Goal: Check status: Check status

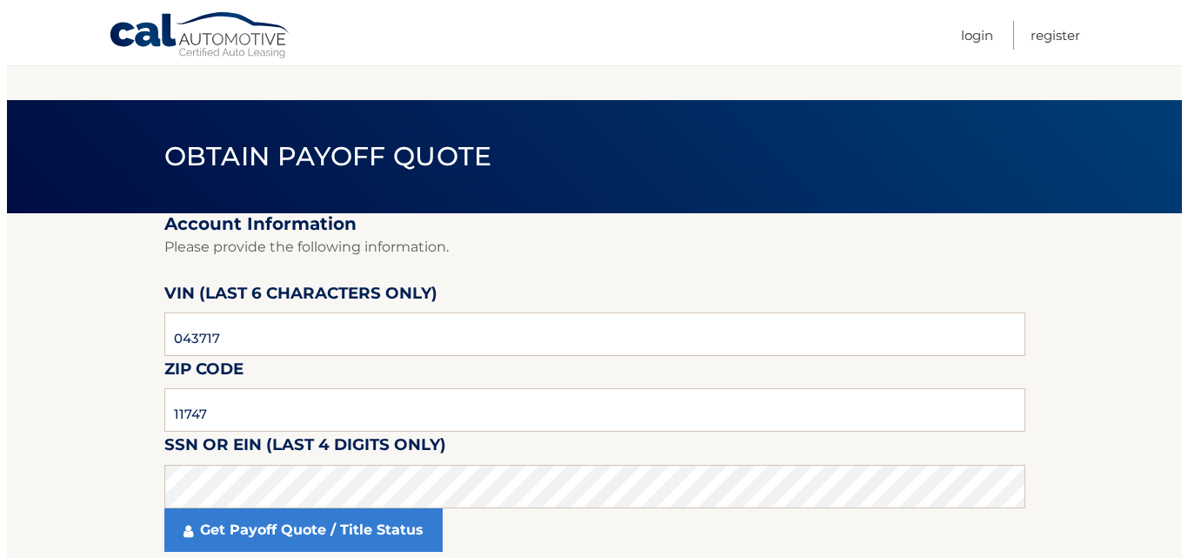
scroll to position [147, 0]
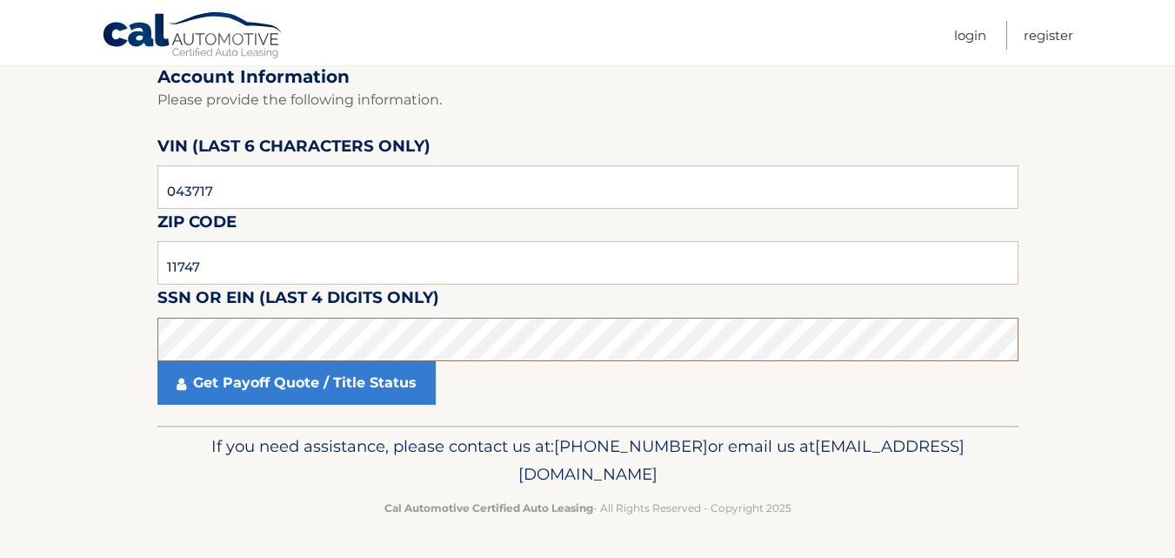
click button "For Originating Dealer" at bounding box center [0, 0] width 0 height 0
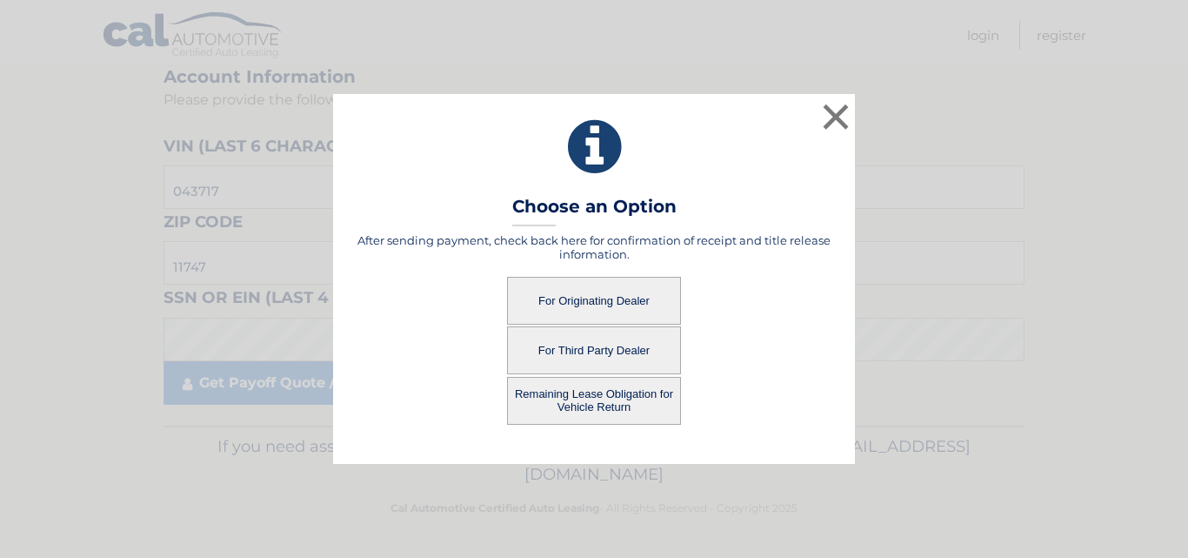
click at [585, 348] on button "For Third Party Dealer" at bounding box center [594, 350] width 174 height 48
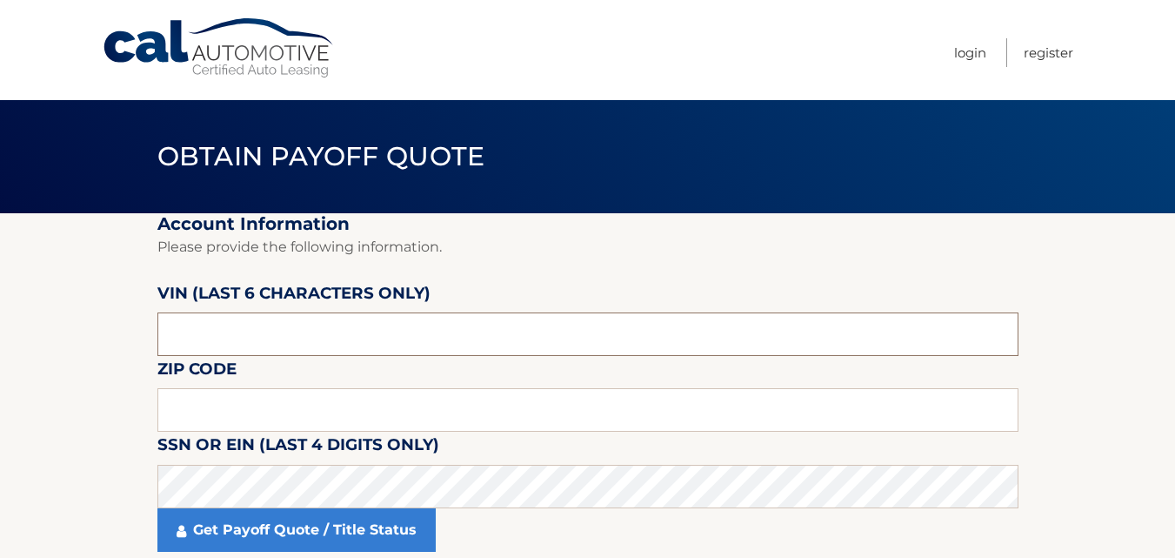
click at [235, 350] on input "text" at bounding box center [587, 333] width 861 height 43
click at [282, 417] on input "text" at bounding box center [587, 409] width 861 height 43
type input "11747"
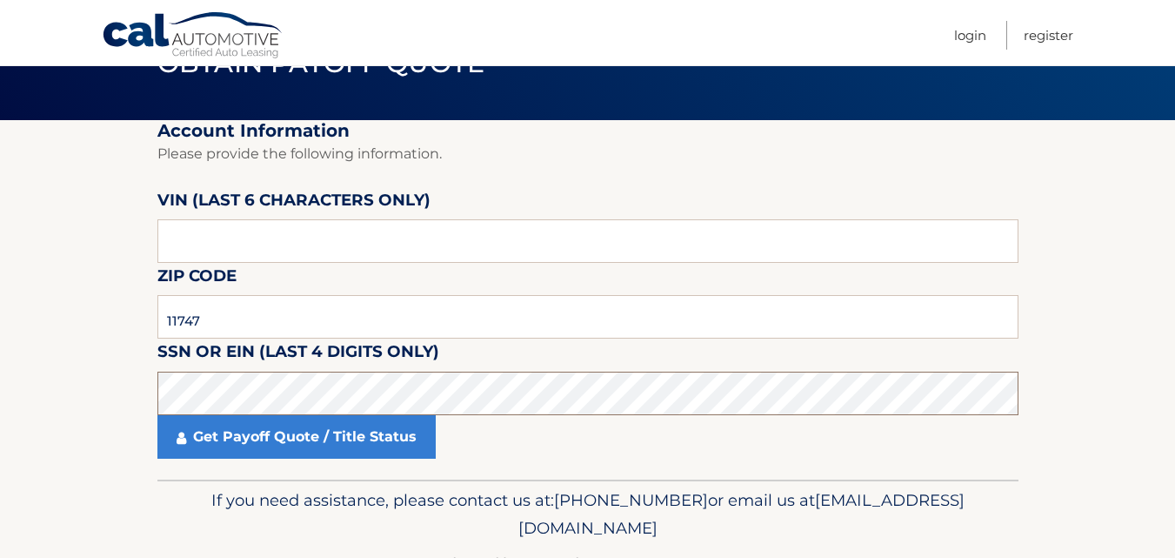
scroll to position [147, 0]
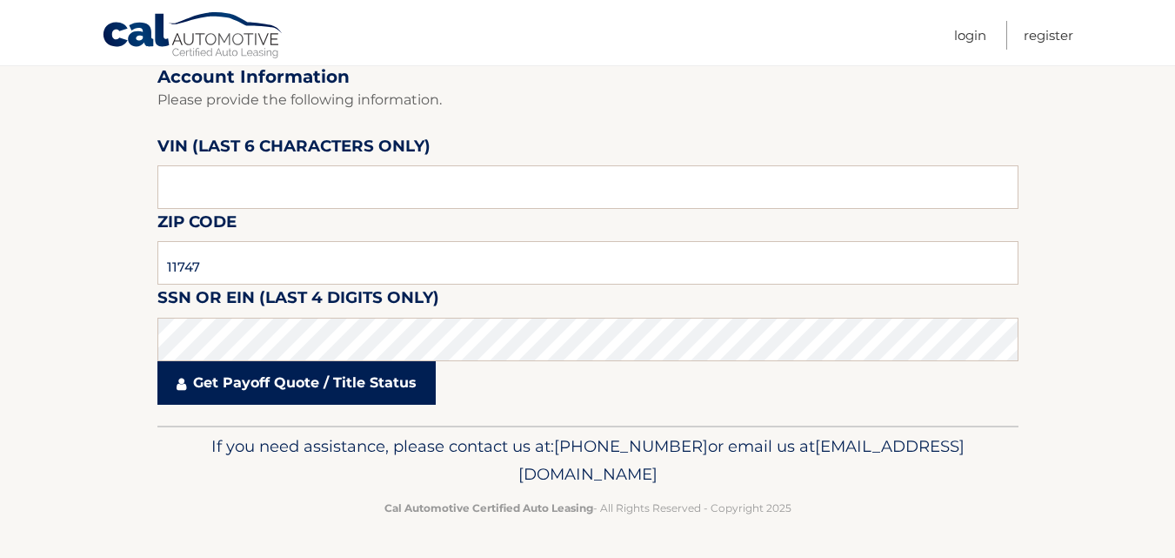
click at [275, 382] on link "Get Payoff Quote / Title Status" at bounding box center [296, 382] width 278 height 43
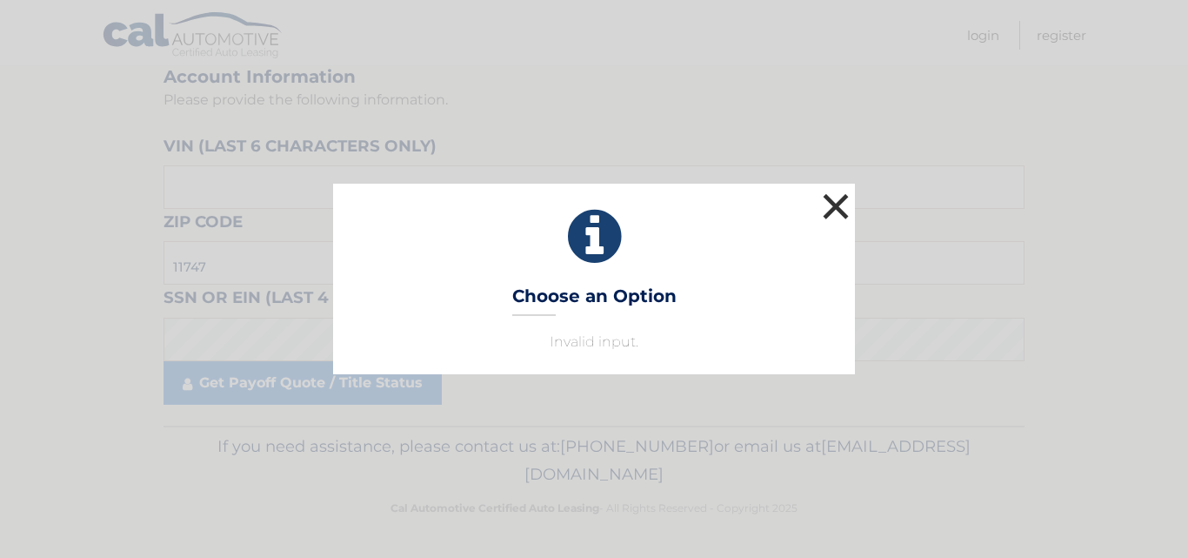
click at [846, 198] on button "×" at bounding box center [835, 206] width 35 height 35
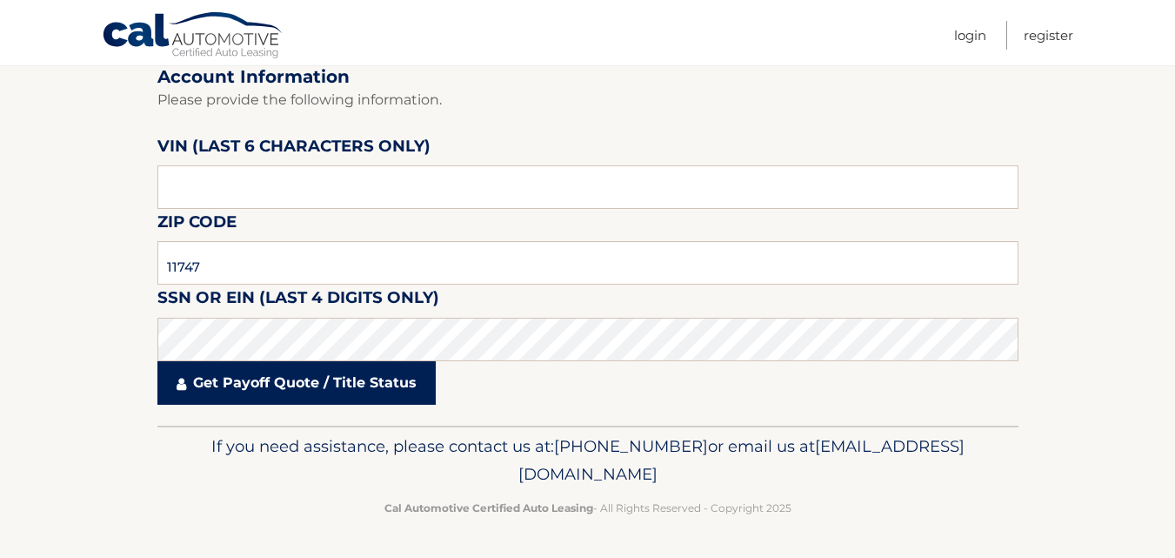
click at [362, 387] on link "Get Payoff Quote / Title Status" at bounding box center [296, 382] width 278 height 43
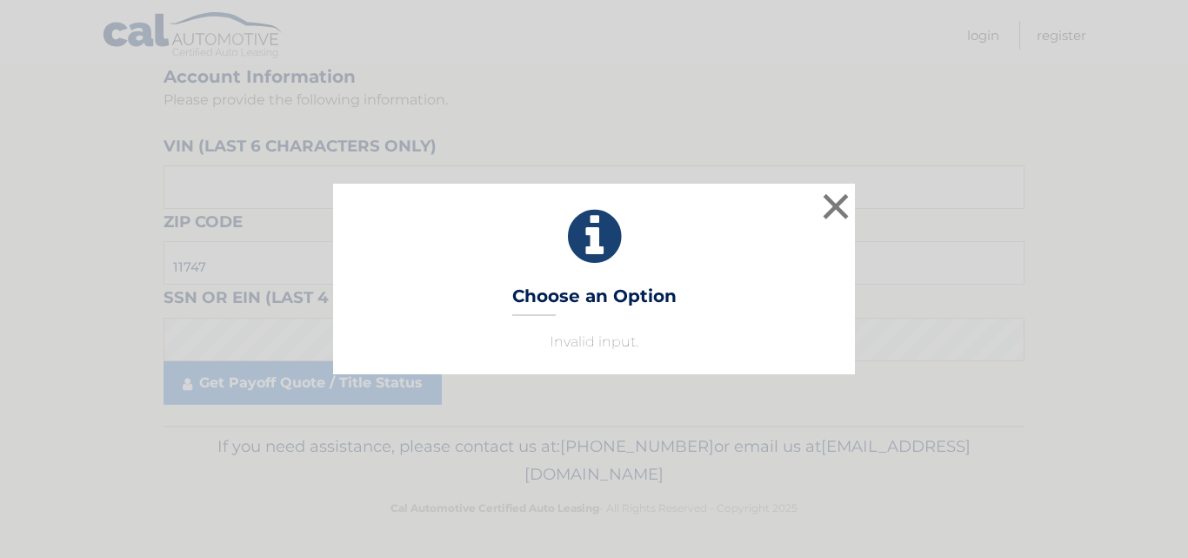
drag, startPoint x: 499, startPoint y: 344, endPoint x: 783, endPoint y: 264, distance: 294.9
click at [504, 338] on p "Invalid input." at bounding box center [594, 341] width 478 height 21
click at [587, 241] on icon at bounding box center [594, 236] width 478 height 63
click at [584, 303] on h3 "Choose an Option" at bounding box center [594, 300] width 164 height 30
click at [847, 195] on button "×" at bounding box center [835, 206] width 35 height 35
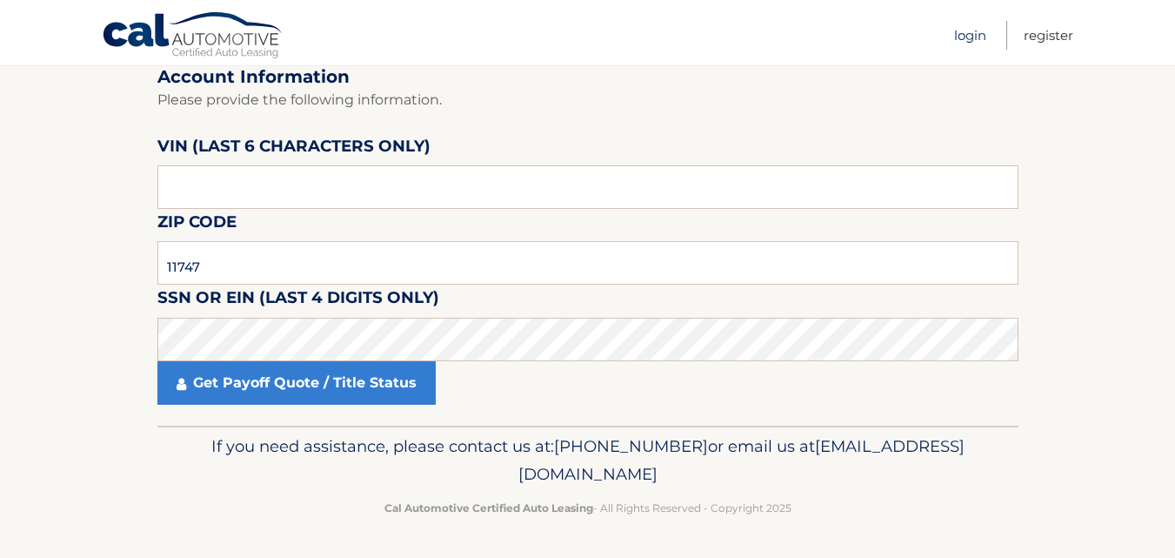
click at [969, 35] on link "Login" at bounding box center [970, 35] width 32 height 29
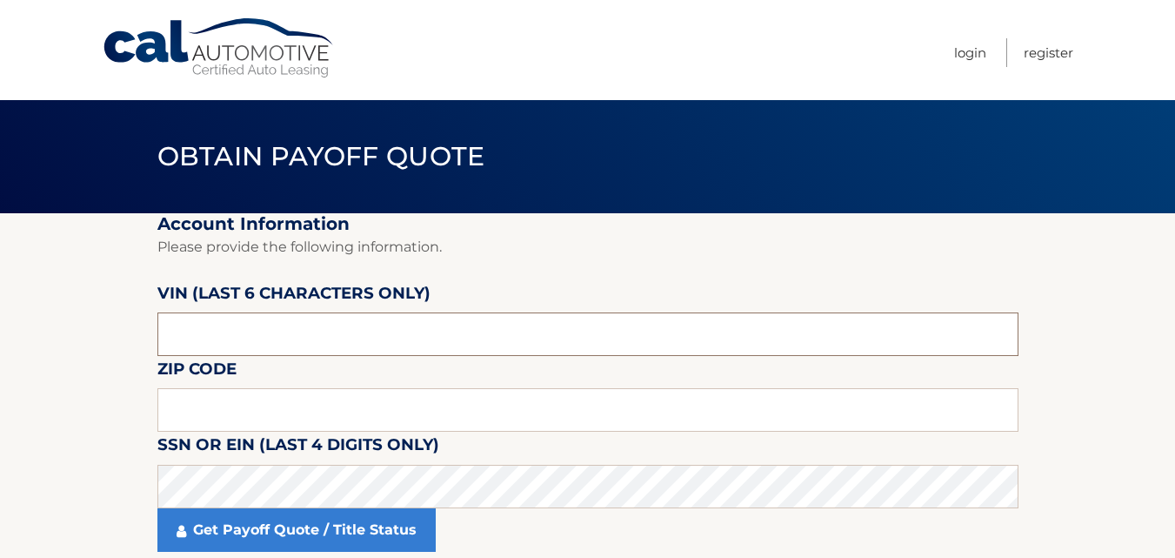
click at [205, 334] on input "text" at bounding box center [587, 333] width 861 height 43
click at [186, 420] on input "text" at bounding box center [587, 409] width 861 height 43
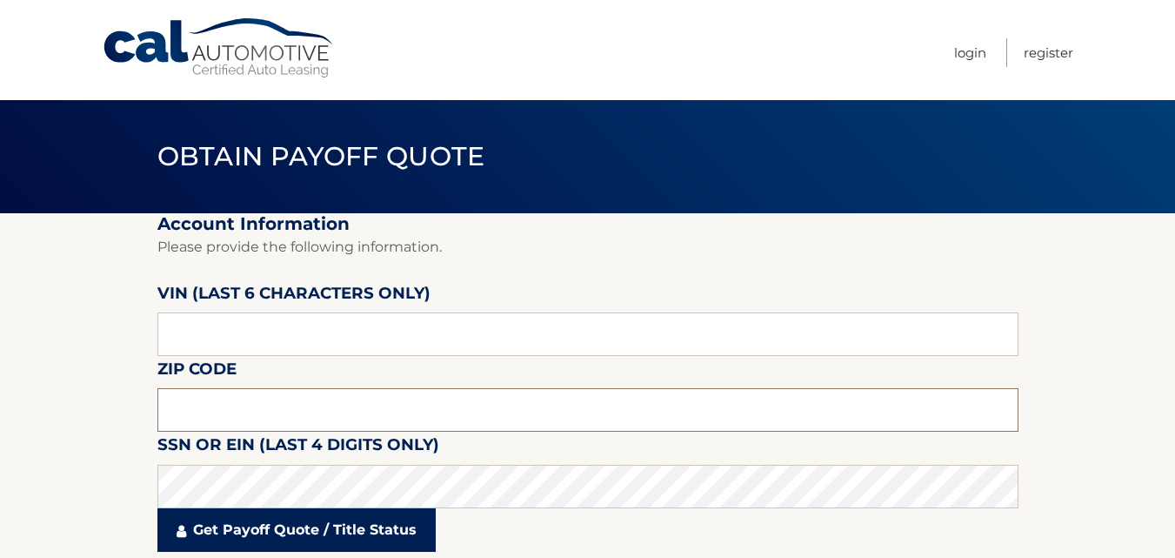
type input "11747"
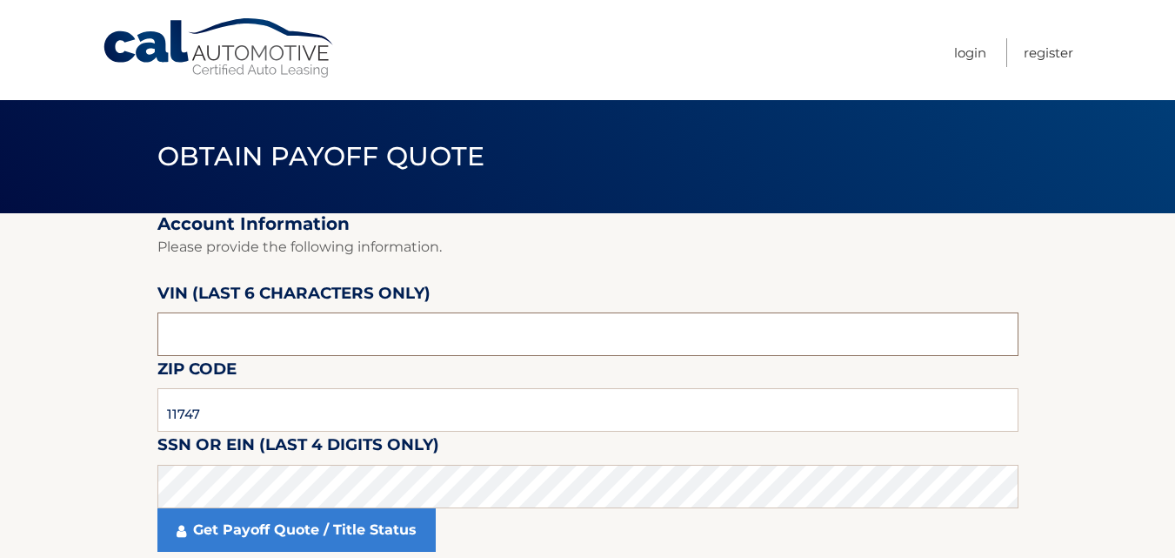
click at [210, 335] on input "text" at bounding box center [587, 333] width 861 height 43
type input "043717"
click button "For Originating Dealer" at bounding box center [0, 0] width 0 height 0
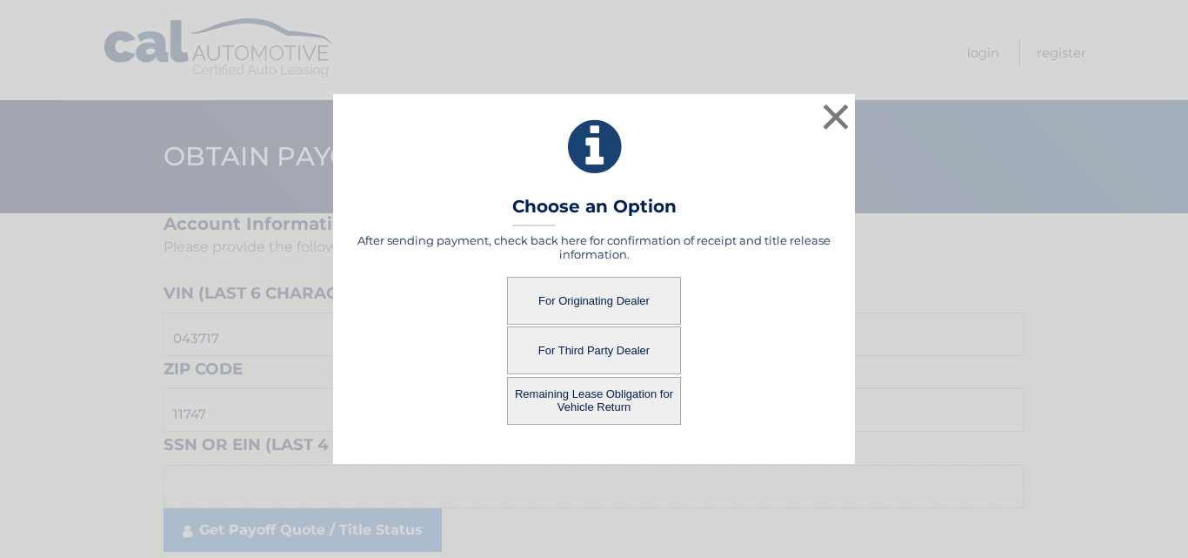
click at [569, 346] on button "For Third Party Dealer" at bounding box center [594, 350] width 174 height 48
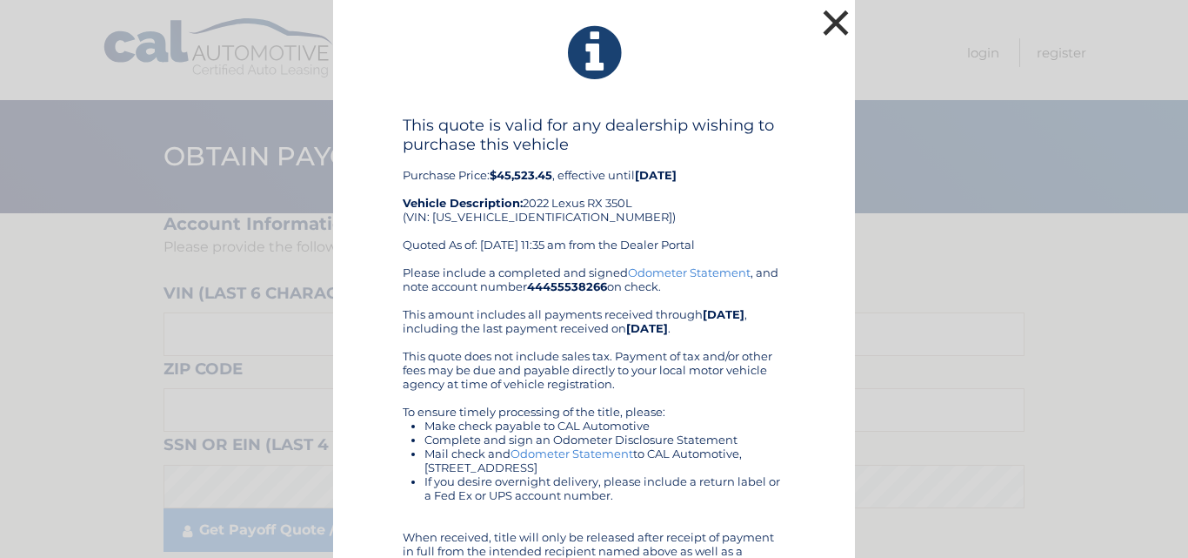
click at [828, 23] on button "×" at bounding box center [835, 22] width 35 height 35
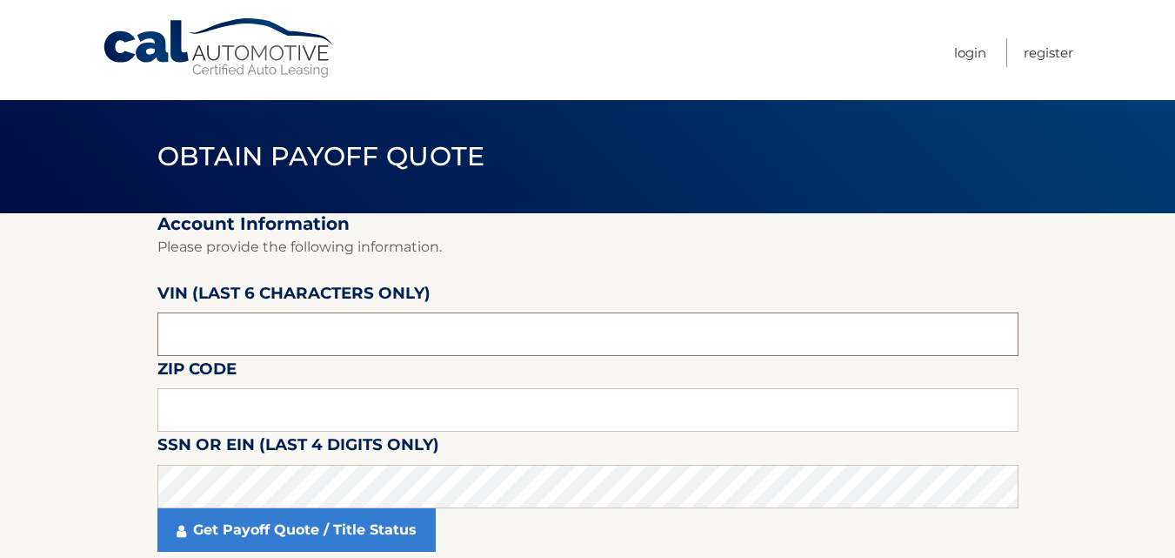
click at [222, 338] on input "text" at bounding box center [587, 333] width 861 height 43
type input "043717"
click at [217, 401] on input "text" at bounding box center [587, 409] width 861 height 43
type input "11747"
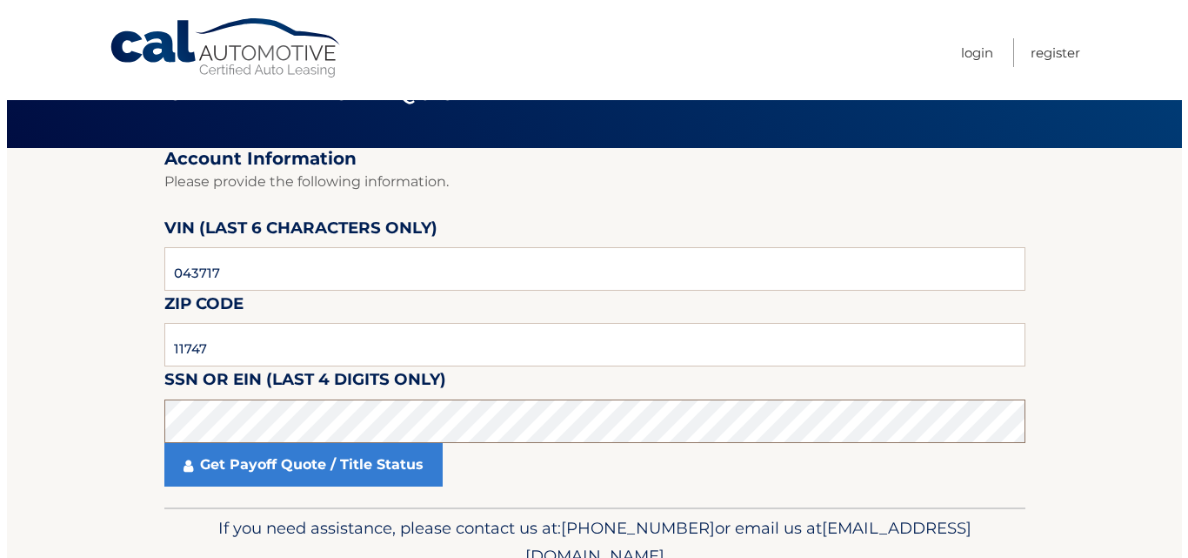
scroll to position [147, 0]
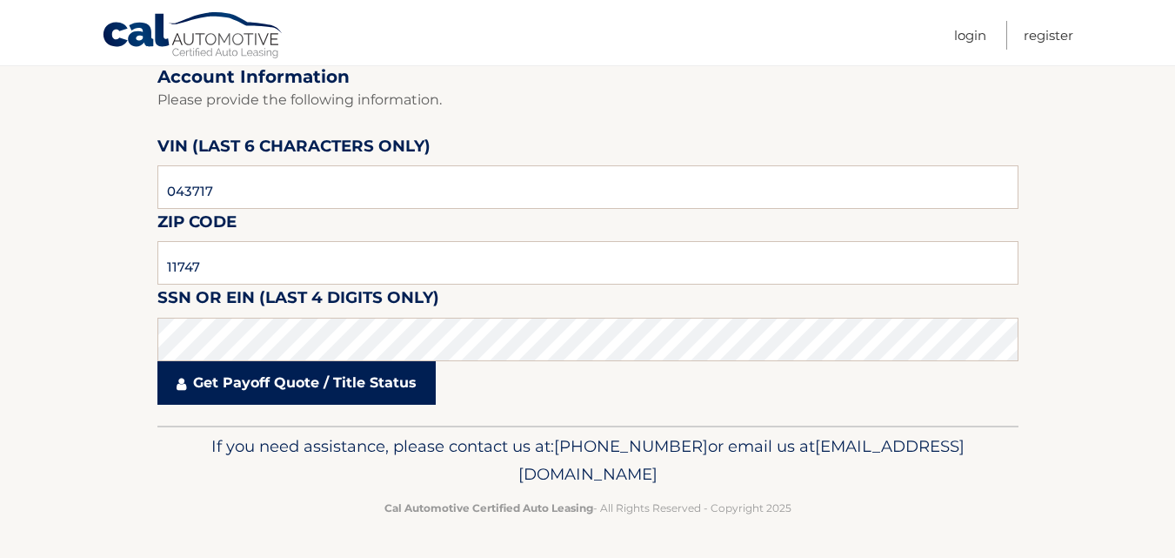
click at [289, 387] on link "Get Payoff Quote / Title Status" at bounding box center [296, 382] width 278 height 43
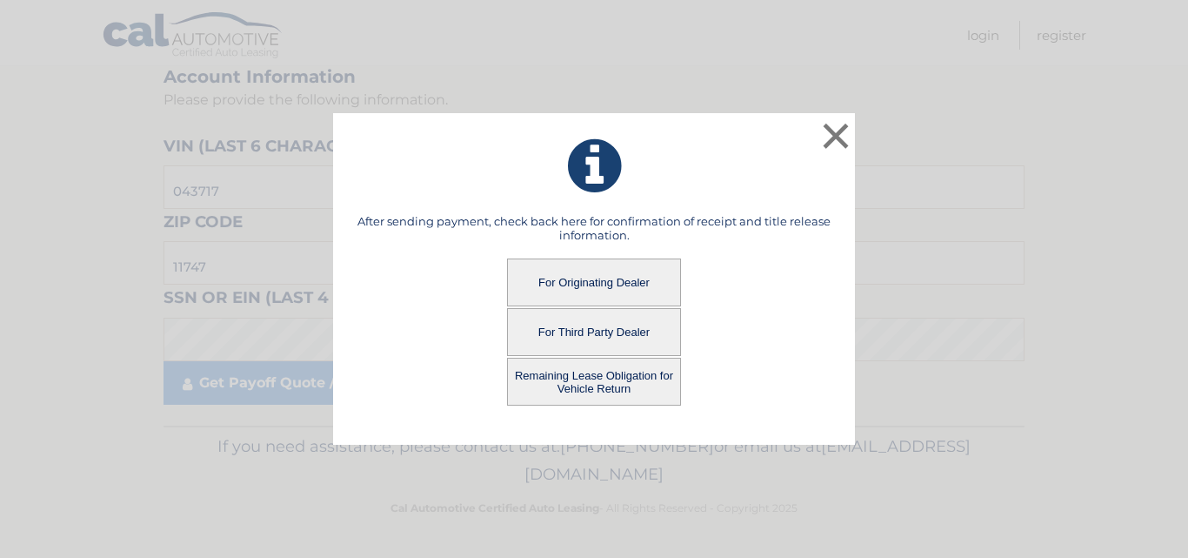
click at [591, 384] on button "Remaining Lease Obligation for Vehicle Return" at bounding box center [594, 381] width 174 height 48
click at [627, 381] on button "Remaining Lease Obligation for Vehicle Return" at bounding box center [594, 381] width 174 height 48
click at [630, 388] on button "Remaining Lease Obligation for Vehicle Return" at bounding box center [594, 381] width 174 height 48
click at [525, 378] on button "Remaining Lease Obligation for Vehicle Return" at bounding box center [594, 381] width 174 height 48
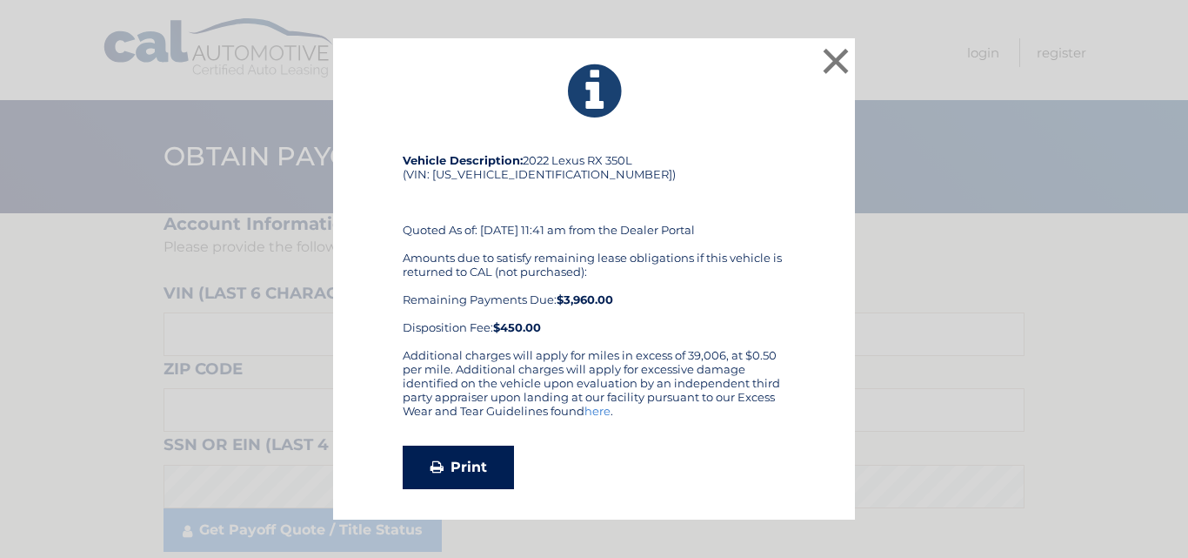
click at [448, 471] on link "Print" at bounding box center [458, 466] width 111 height 43
click at [836, 61] on button "×" at bounding box center [835, 60] width 35 height 35
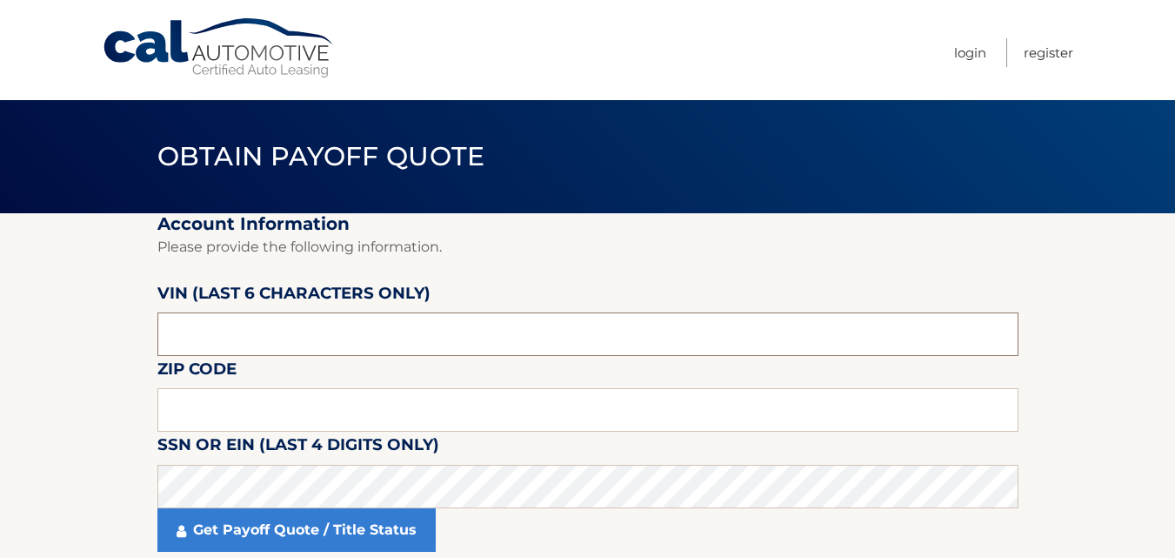
click at [202, 324] on input "text" at bounding box center [587, 333] width 861 height 43
type input "043717"
click at [181, 402] on input "text" at bounding box center [587, 409] width 861 height 43
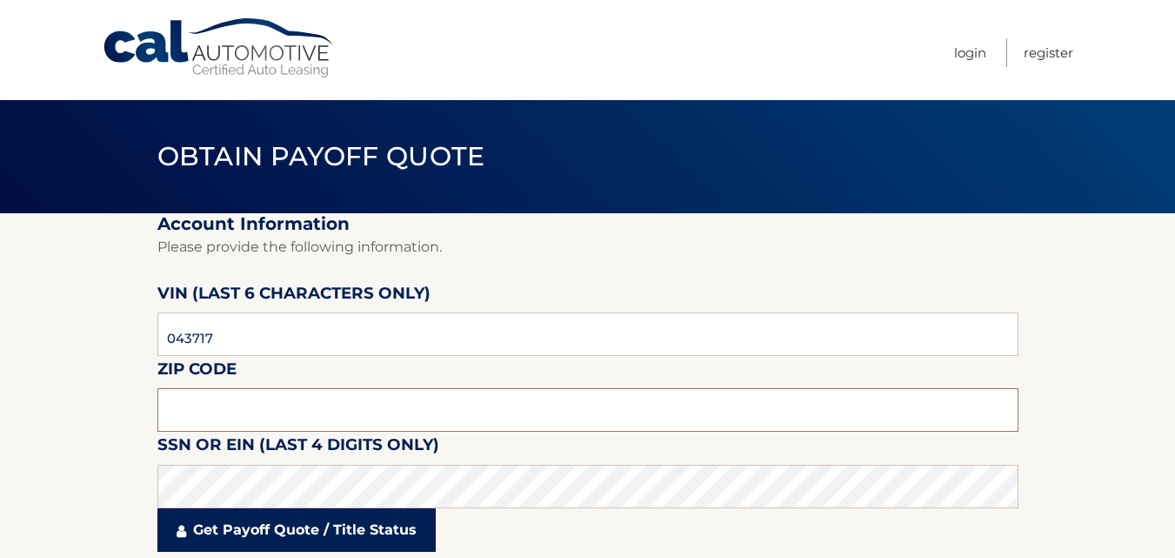
type input "11747"
click at [291, 532] on link "Get Payoff Quote / Title Status" at bounding box center [296, 529] width 278 height 43
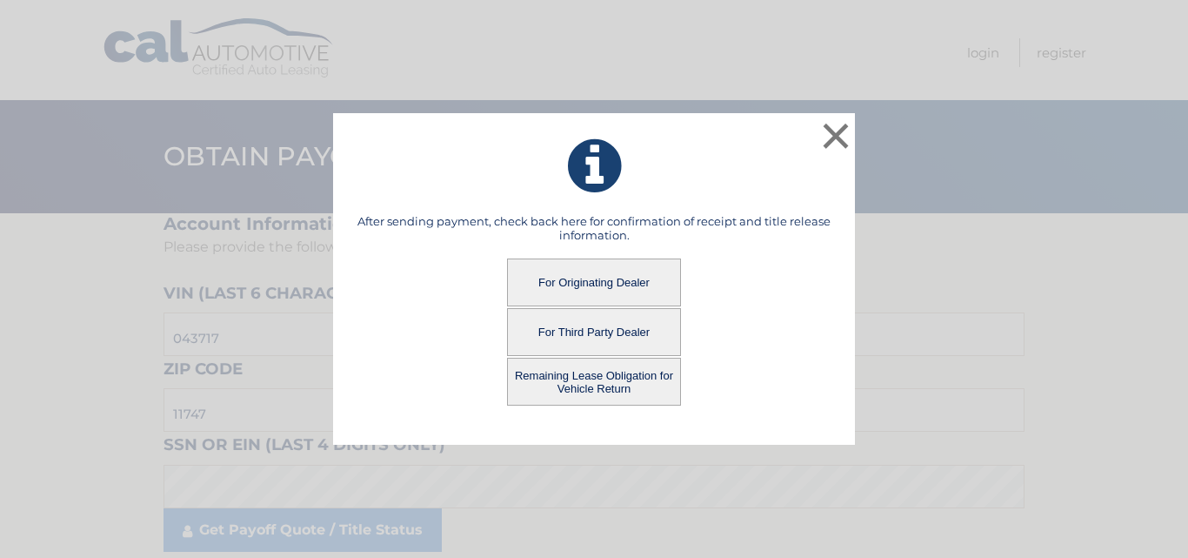
click at [591, 328] on button "For Third Party Dealer" at bounding box center [594, 332] width 174 height 48
click at [603, 330] on button "For Third Party Dealer" at bounding box center [594, 332] width 174 height 48
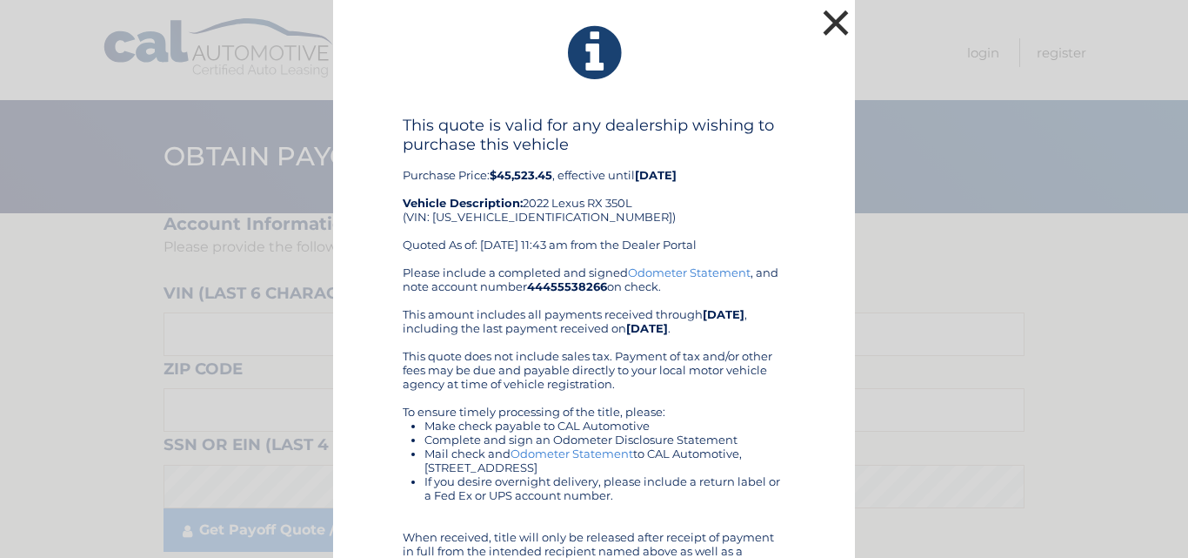
click at [830, 18] on button "×" at bounding box center [835, 22] width 35 height 35
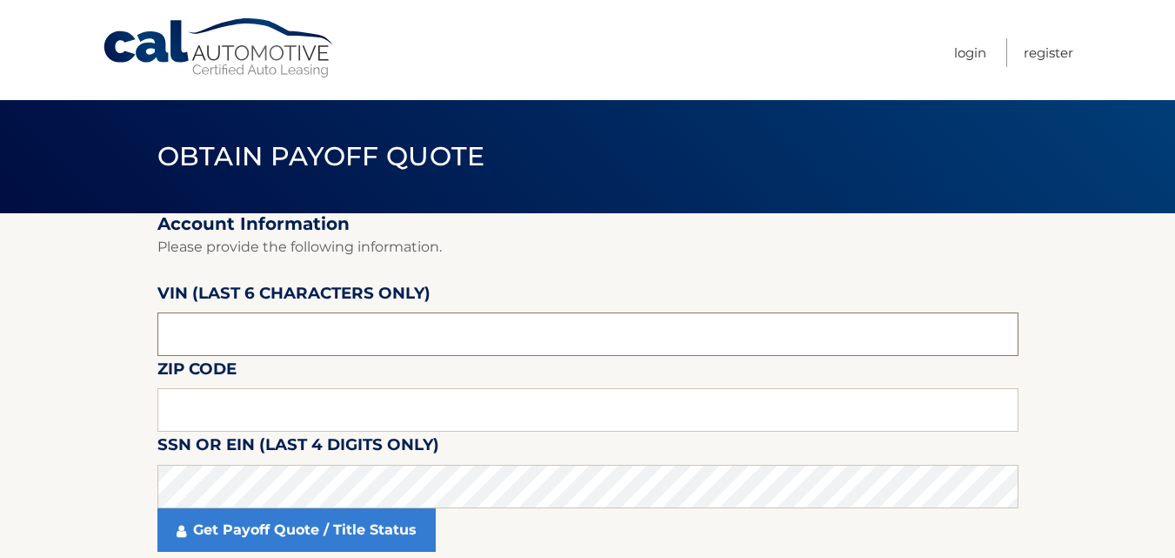
click at [210, 348] on input "text" at bounding box center [587, 333] width 861 height 43
type input "043717"
click at [242, 415] on input "text" at bounding box center [587, 409] width 861 height 43
type input "11747"
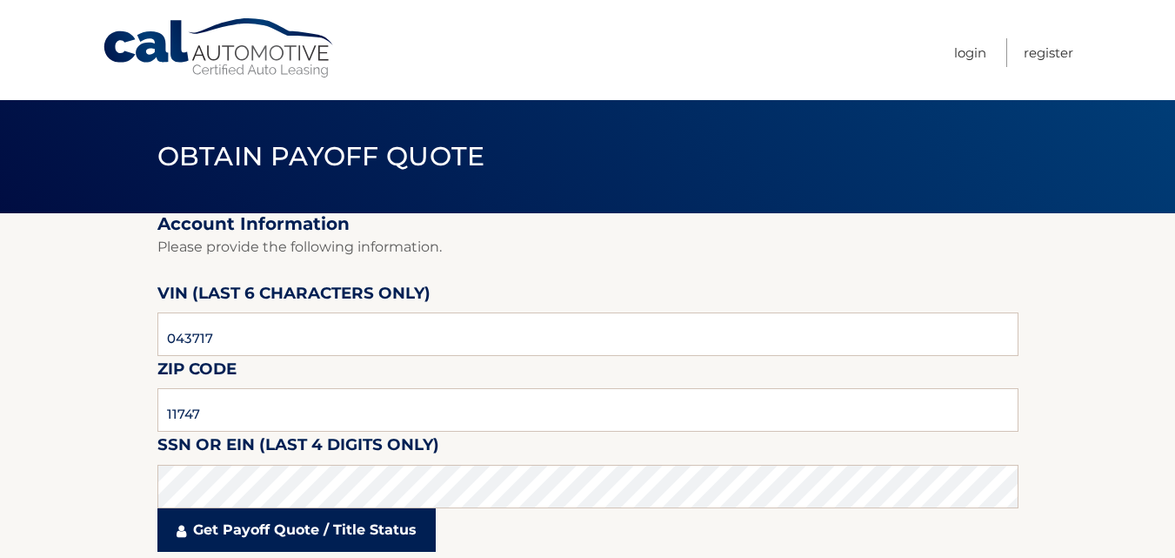
click at [277, 529] on link "Get Payoff Quote / Title Status" at bounding box center [296, 529] width 278 height 43
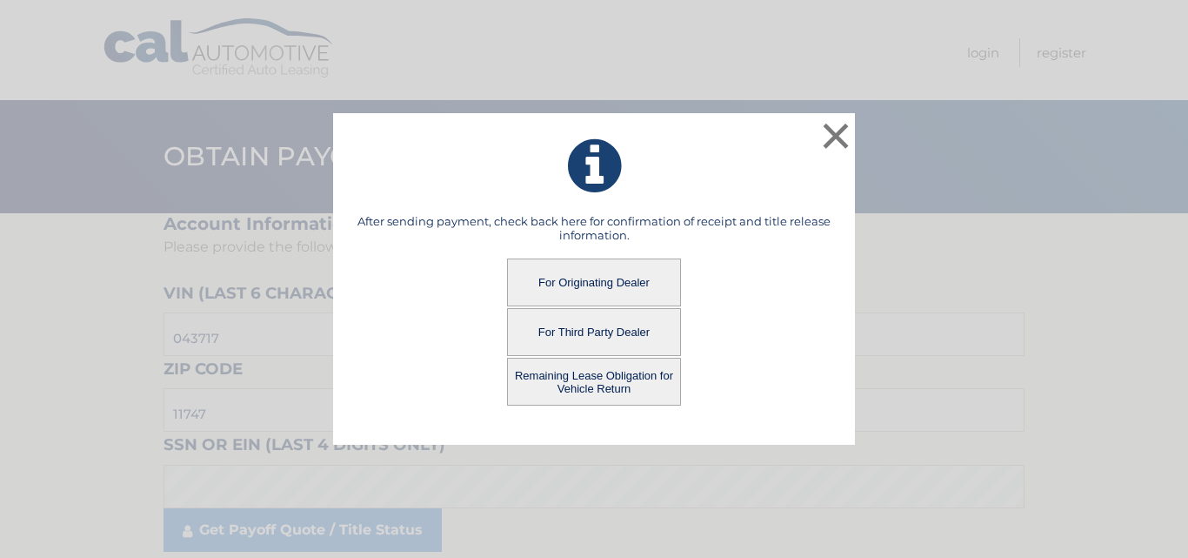
click at [604, 381] on button "Remaining Lease Obligation for Vehicle Return" at bounding box center [594, 381] width 174 height 48
click at [601, 383] on button "Remaining Lease Obligation for Vehicle Return" at bounding box center [594, 381] width 174 height 48
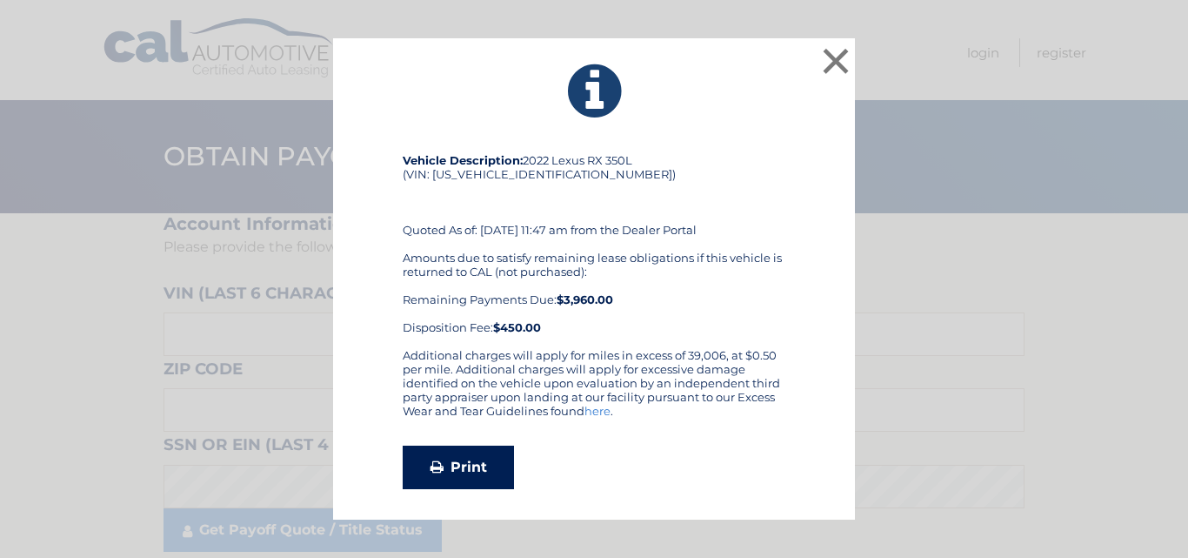
click at [463, 476] on link "Print" at bounding box center [458, 466] width 111 height 43
click at [838, 62] on button "×" at bounding box center [835, 60] width 35 height 35
